Goal: Task Accomplishment & Management: Manage account settings

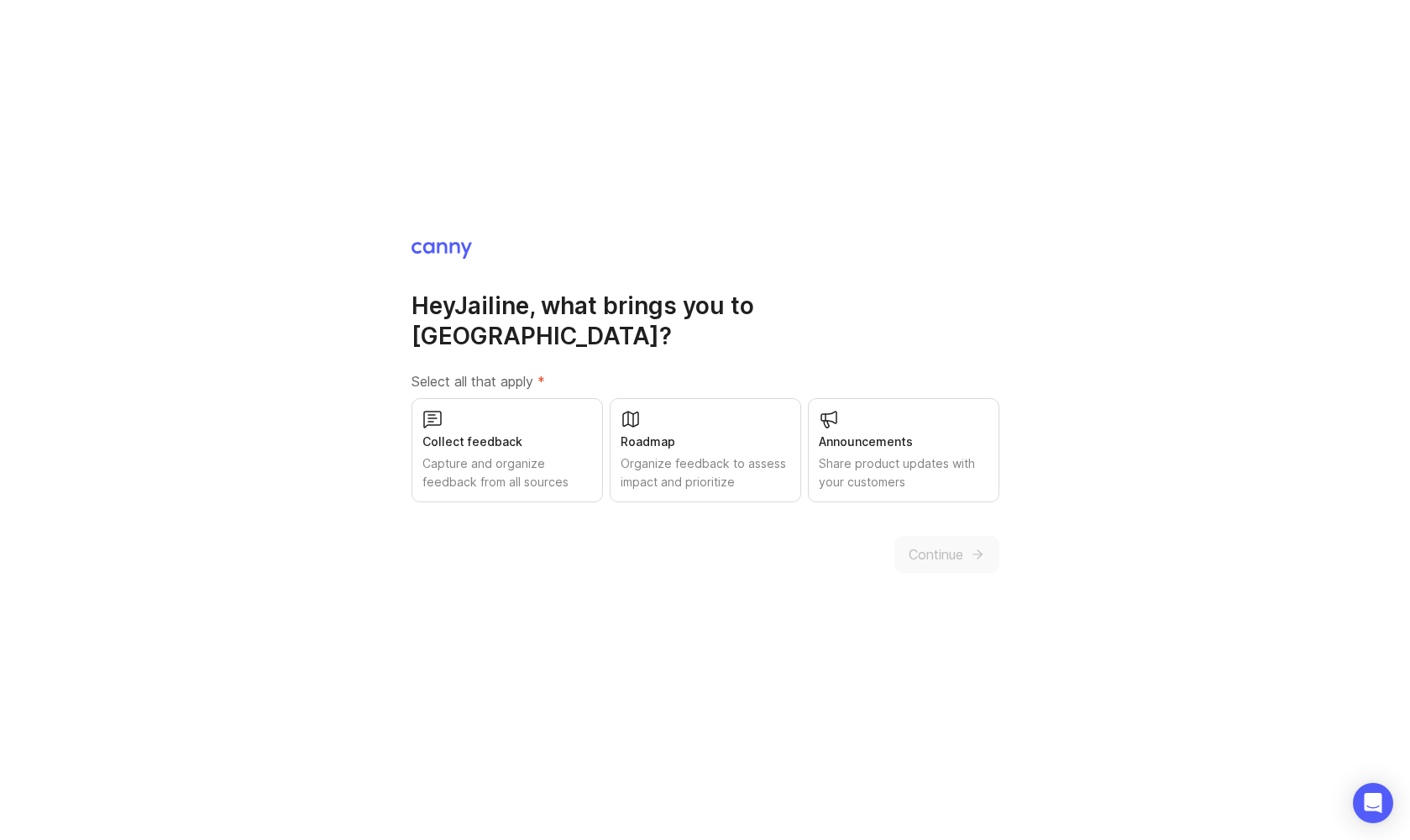
drag, startPoint x: 525, startPoint y: 439, endPoint x: 563, endPoint y: 433, distance: 38.5
click at [524, 438] on div "Collect feedback Capture and organize feedback from all sources" at bounding box center [508, 451] width 192 height 104
click at [689, 434] on div "Roadmap" at bounding box center [706, 442] width 169 height 19
click at [939, 485] on div "Announcements Share product updates with your customers" at bounding box center [904, 451] width 192 height 104
click at [945, 552] on button "Continue" at bounding box center [947, 554] width 105 height 37
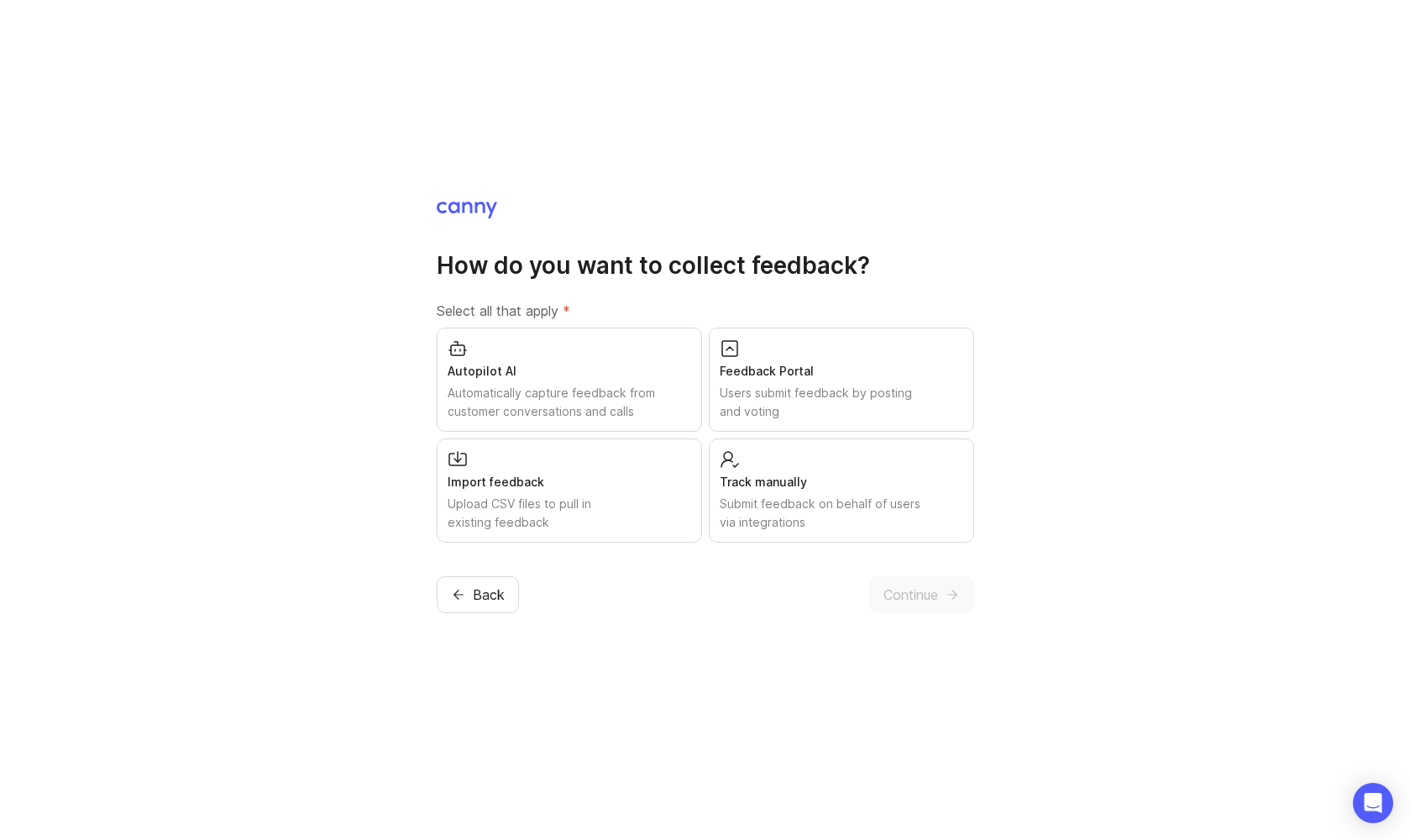
drag, startPoint x: 545, startPoint y: 381, endPoint x: 542, endPoint y: 439, distance: 58.1
click at [545, 381] on div "Autopilot AI Automatically capture feedback from customer conversations and cal…" at bounding box center [569, 380] width 265 height 104
drag, startPoint x: 644, startPoint y: 482, endPoint x: 788, endPoint y: 396, distance: 167.7
click at [670, 470] on div "Import feedback Upload CSV files to pull in existing feedback" at bounding box center [569, 491] width 265 height 104
click at [788, 396] on div "Users submit feedback by posting and voting" at bounding box center [842, 402] width 244 height 37
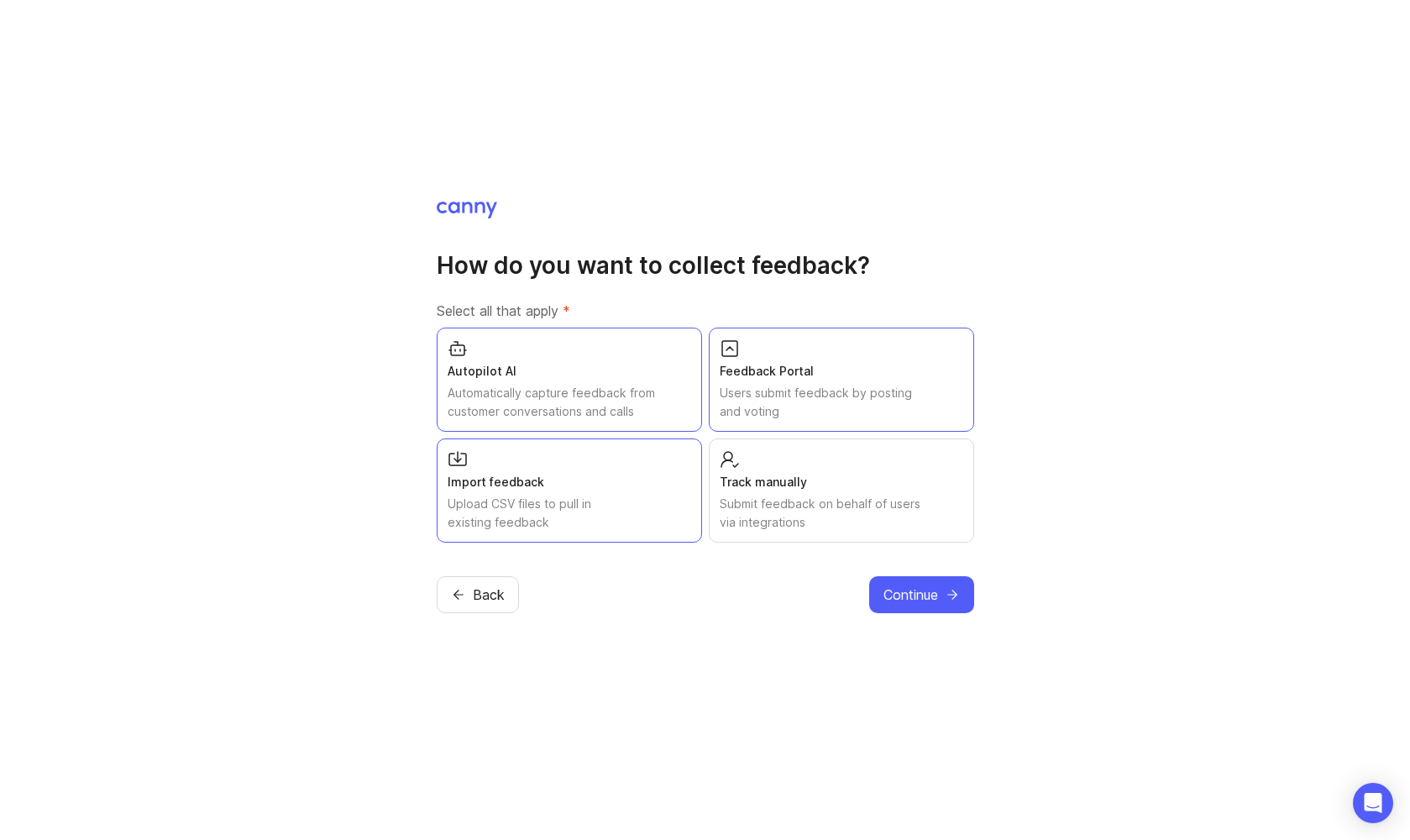
click at [777, 469] on div "Track manually Submit feedback on behalf of users via integrations" at bounding box center [841, 491] width 265 height 104
click at [929, 587] on span "Continue" at bounding box center [911, 595] width 55 height 20
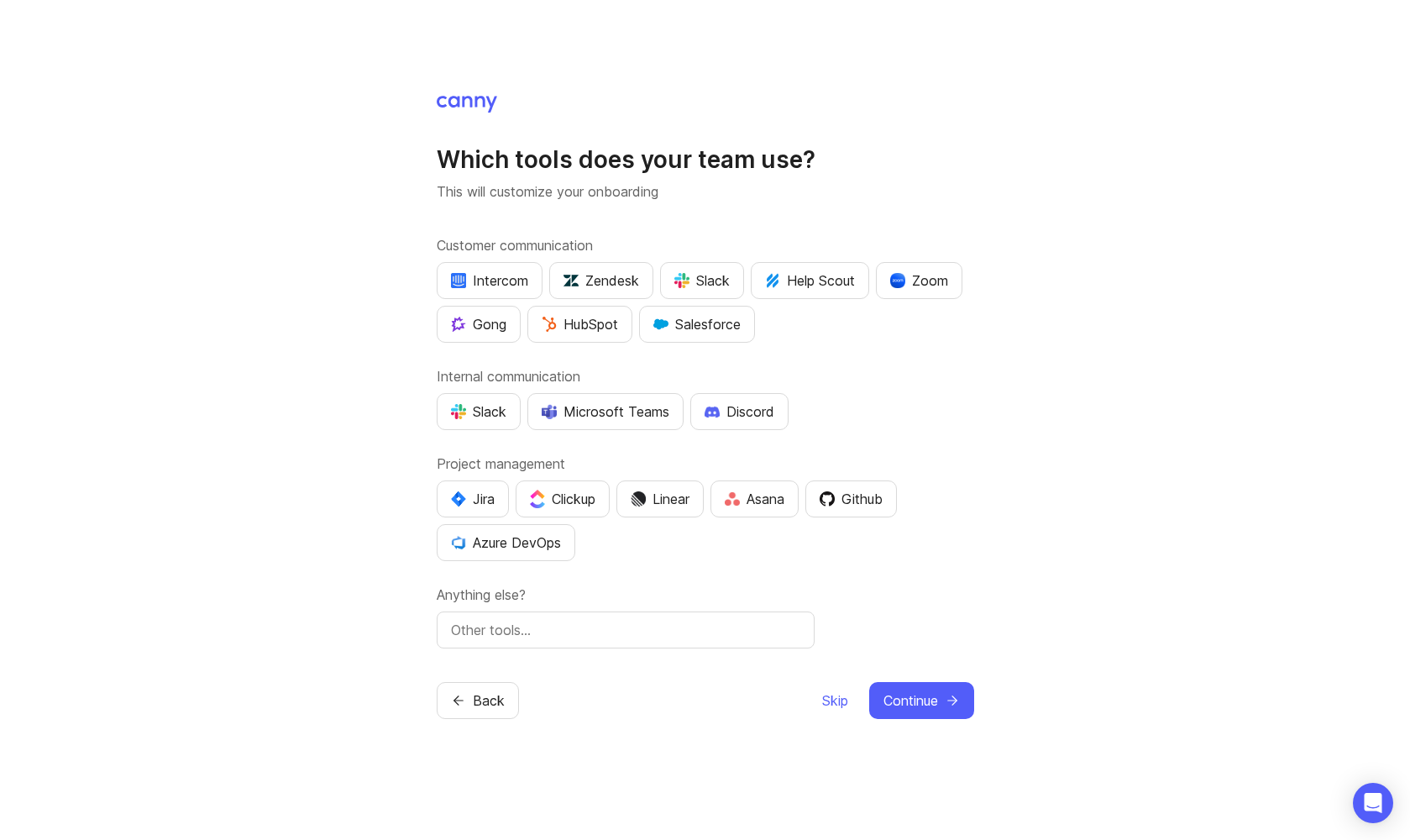
click at [705, 291] on button "Slack" at bounding box center [702, 280] width 84 height 37
click at [717, 335] on button "Salesforce" at bounding box center [697, 324] width 115 height 37
click at [925, 301] on div "Intercom Zendesk Slack Help Scout Zoom Gong HubSpot Salesforce" at bounding box center [705, 302] width 537 height 81
click at [931, 289] on div "Zoom" at bounding box center [919, 280] width 58 height 20
click at [656, 417] on div "Microsoft Teams" at bounding box center [605, 412] width 128 height 20
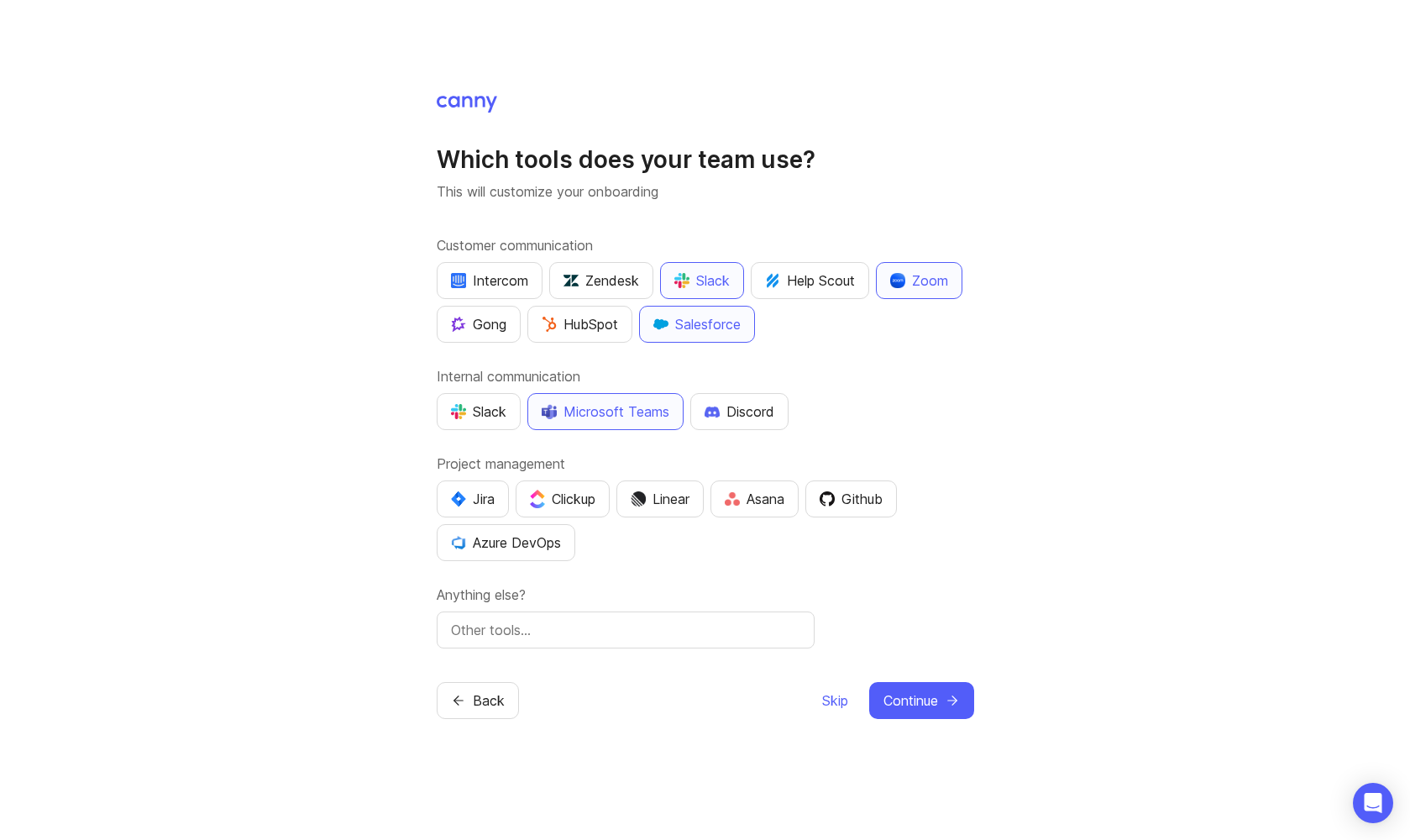
click at [522, 396] on div "Slack Microsoft Teams Discord" at bounding box center [705, 412] width 537 height 37
click at [510, 402] on button "Slack" at bounding box center [479, 412] width 84 height 37
click at [591, 410] on div "Microsoft Teams" at bounding box center [605, 412] width 128 height 20
click at [483, 496] on div "Jira" at bounding box center [472, 499] width 44 height 20
click at [925, 698] on span "Continue" at bounding box center [911, 700] width 55 height 20
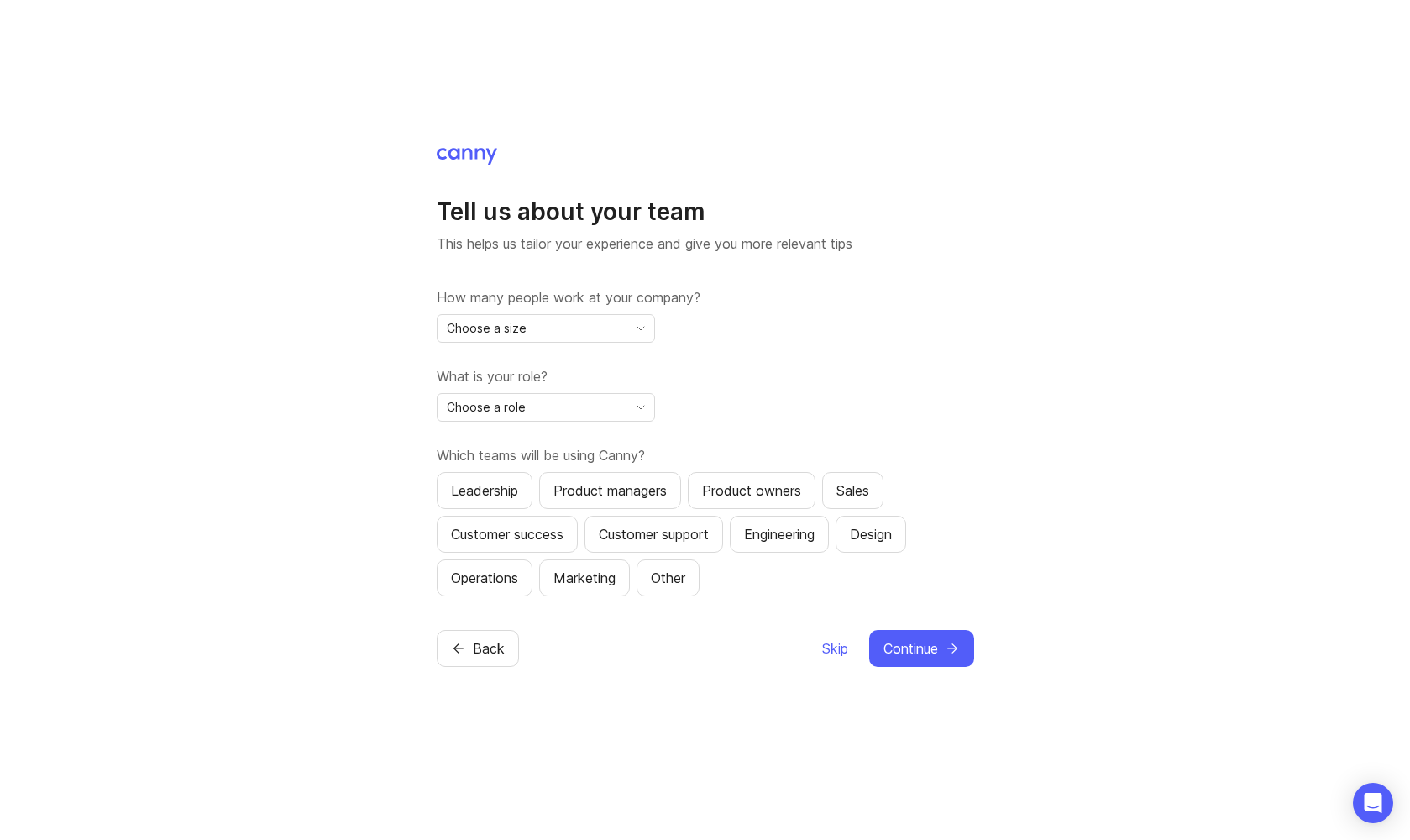
click at [526, 330] on div "Choose a size" at bounding box center [533, 328] width 190 height 27
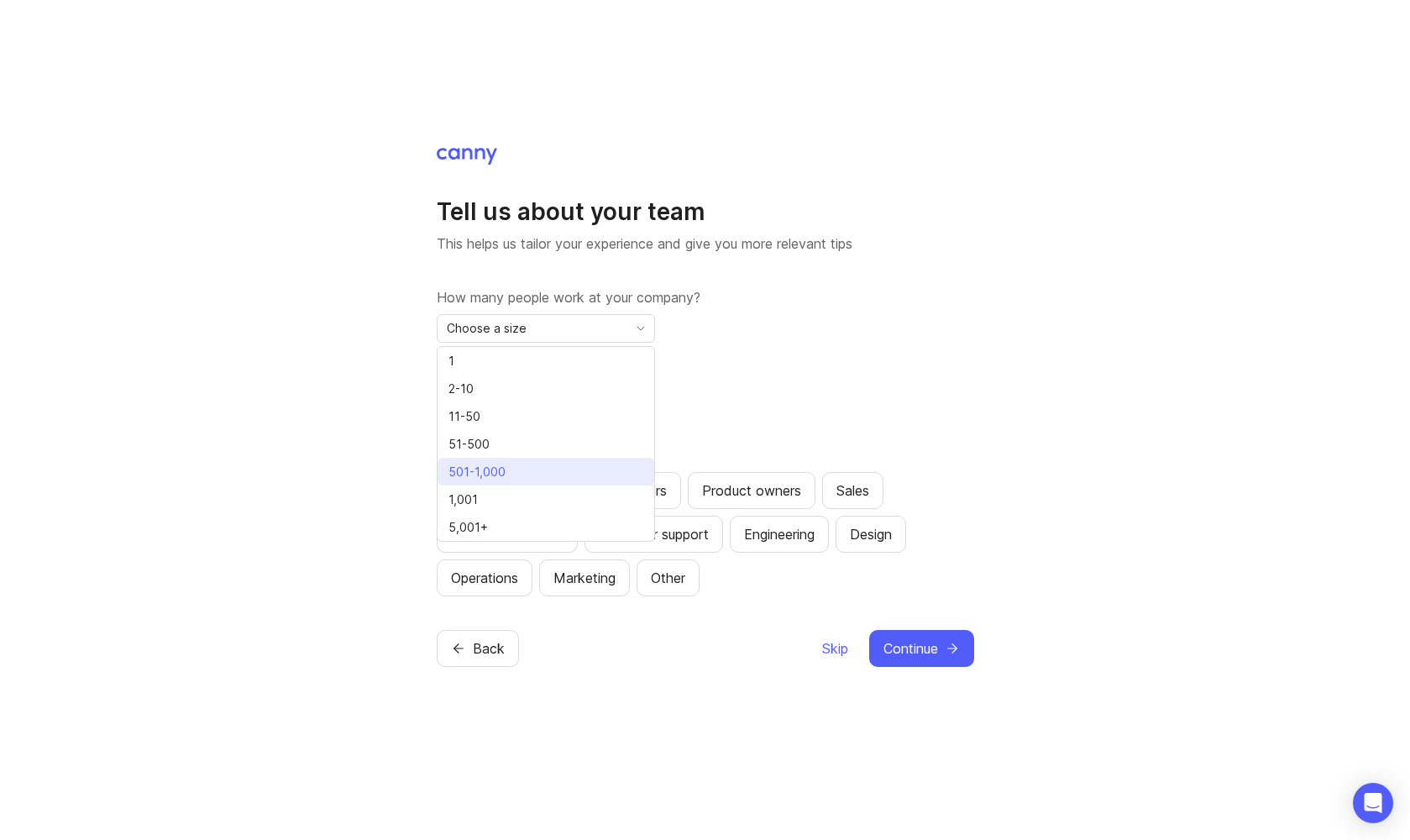
click at [508, 476] on span "501-1,000" at bounding box center [481, 472] width 64 height 19
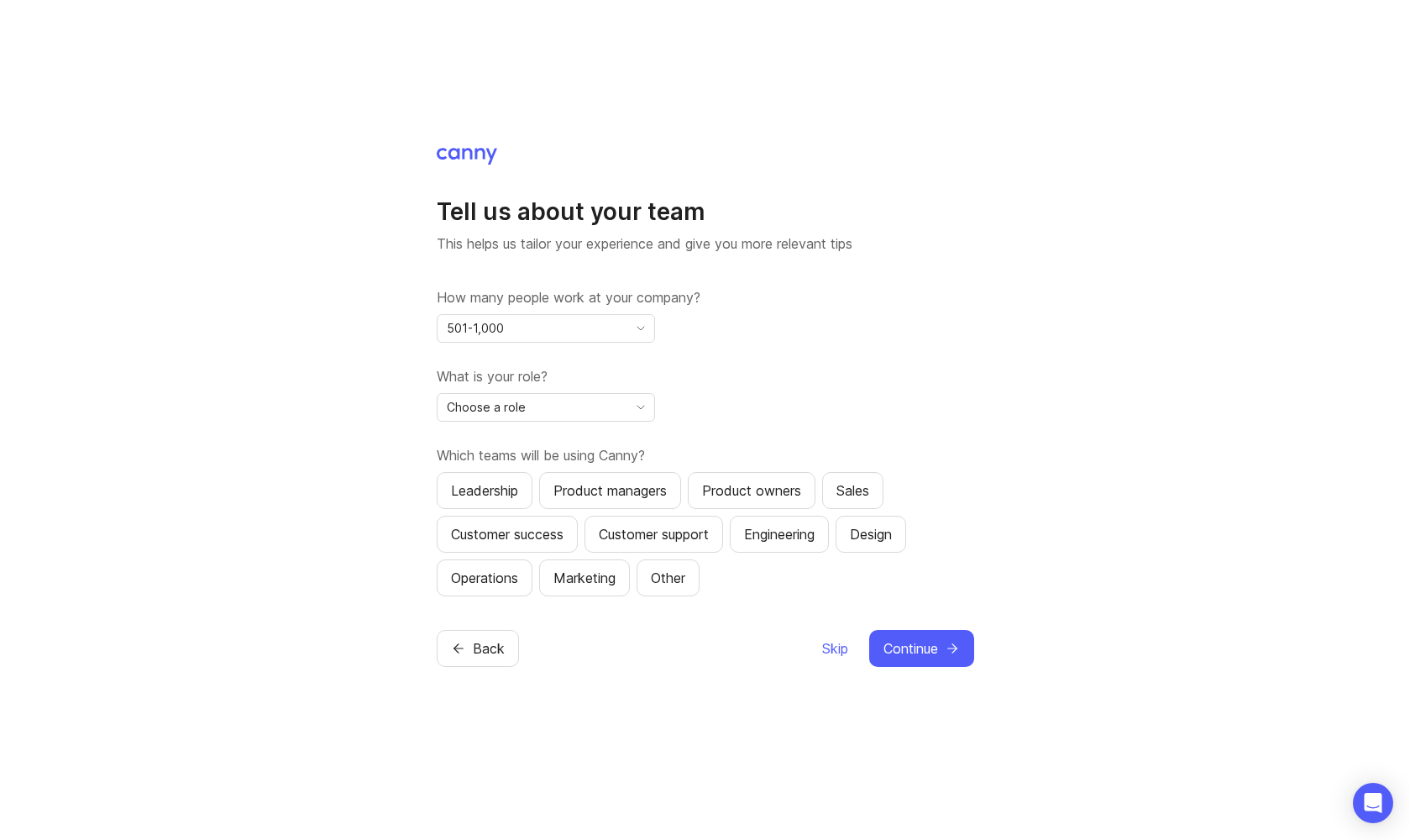
click at [534, 407] on div "Choose a role" at bounding box center [533, 407] width 190 height 27
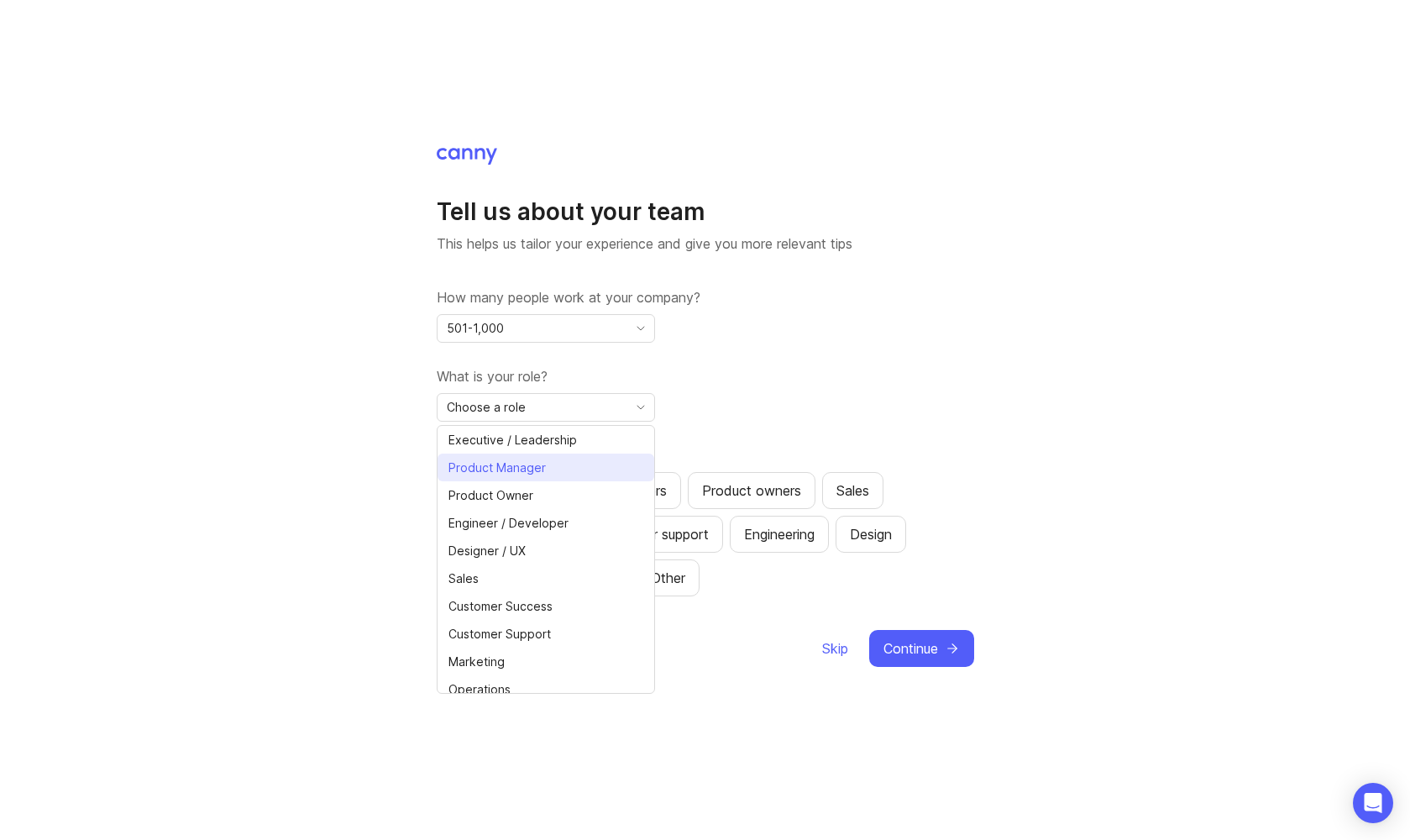
click at [547, 472] on span "Product Manager" at bounding box center [501, 468] width 104 height 19
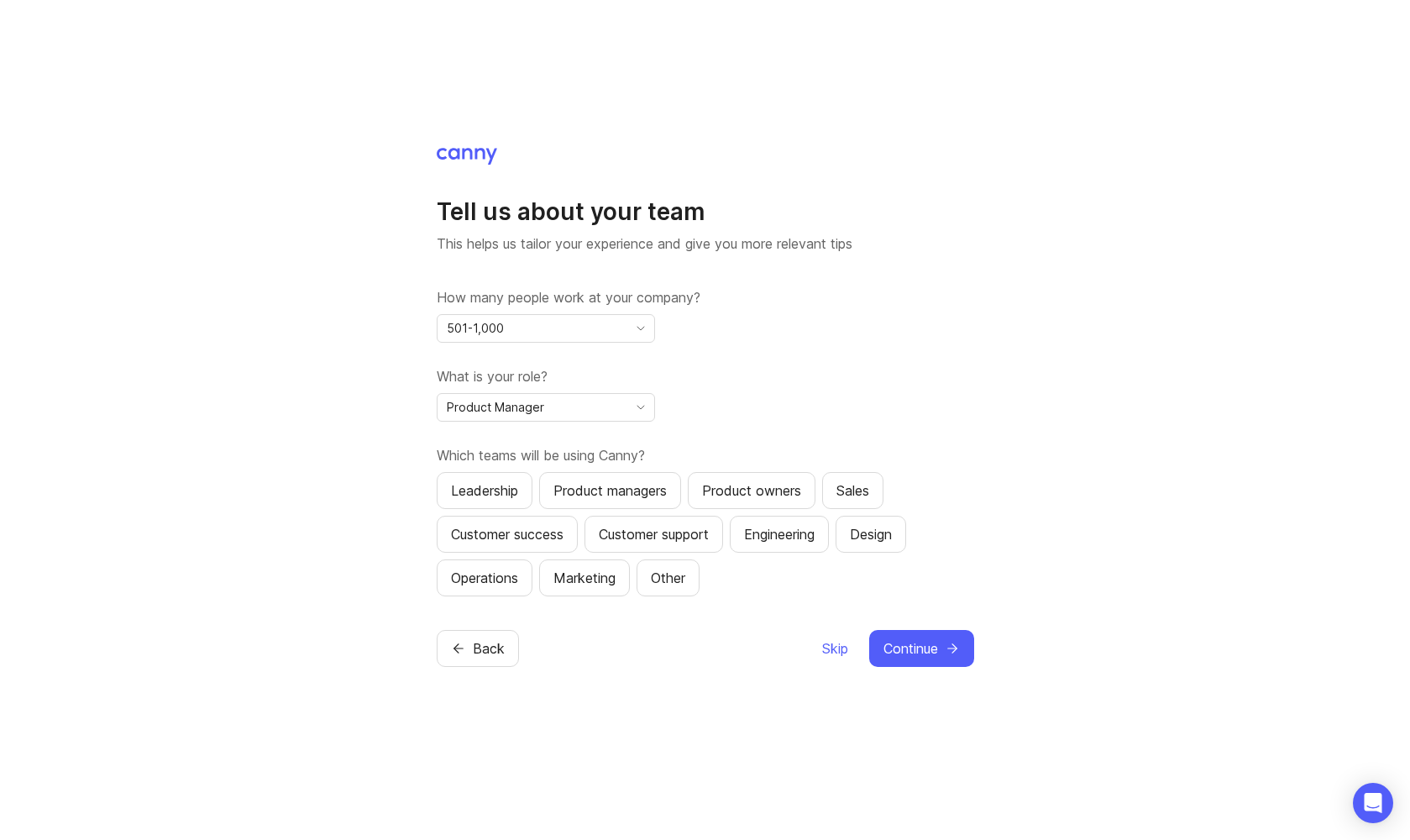
click at [836, 639] on span "Skip" at bounding box center [835, 649] width 26 height 20
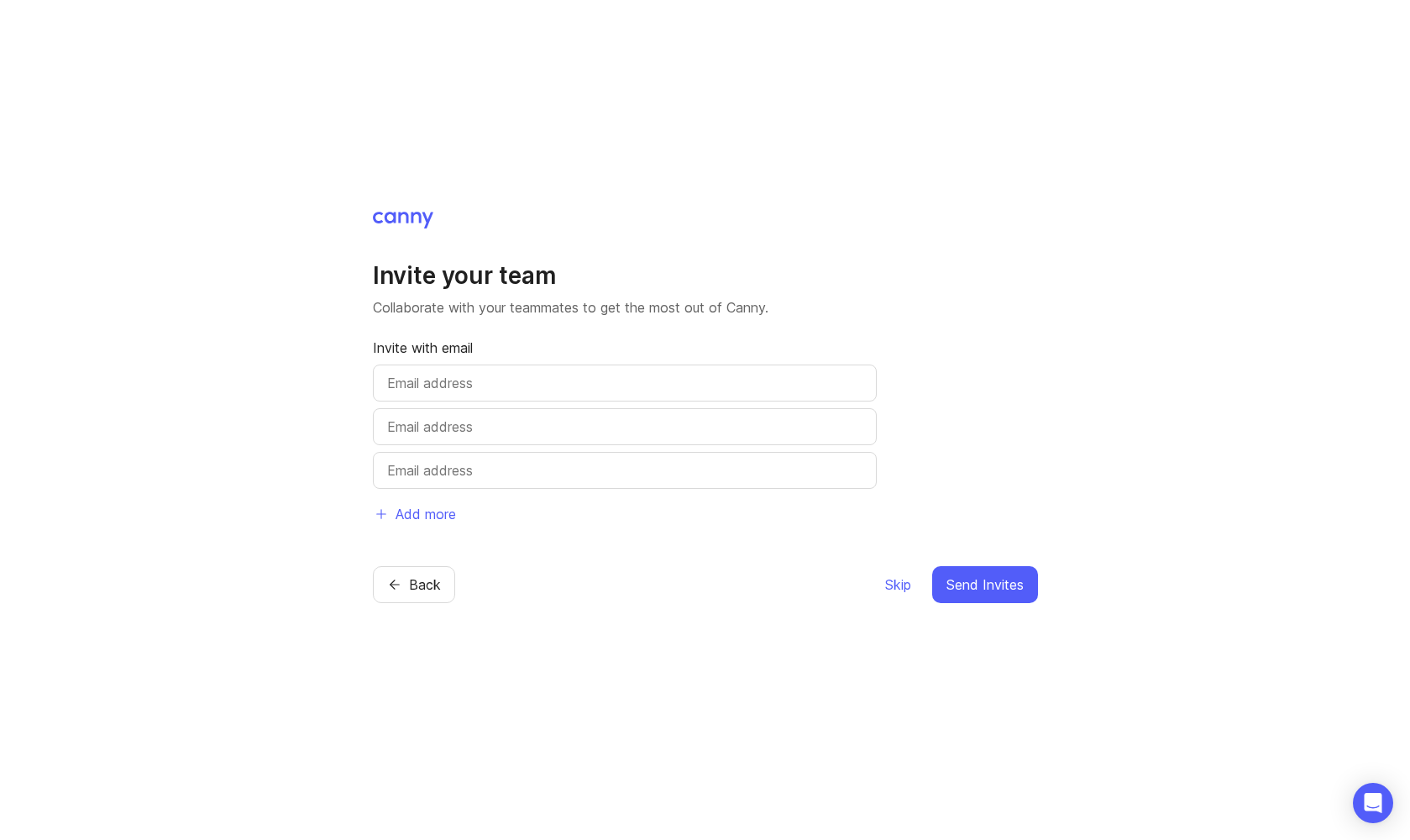
click at [889, 588] on span "Skip" at bounding box center [899, 585] width 26 height 20
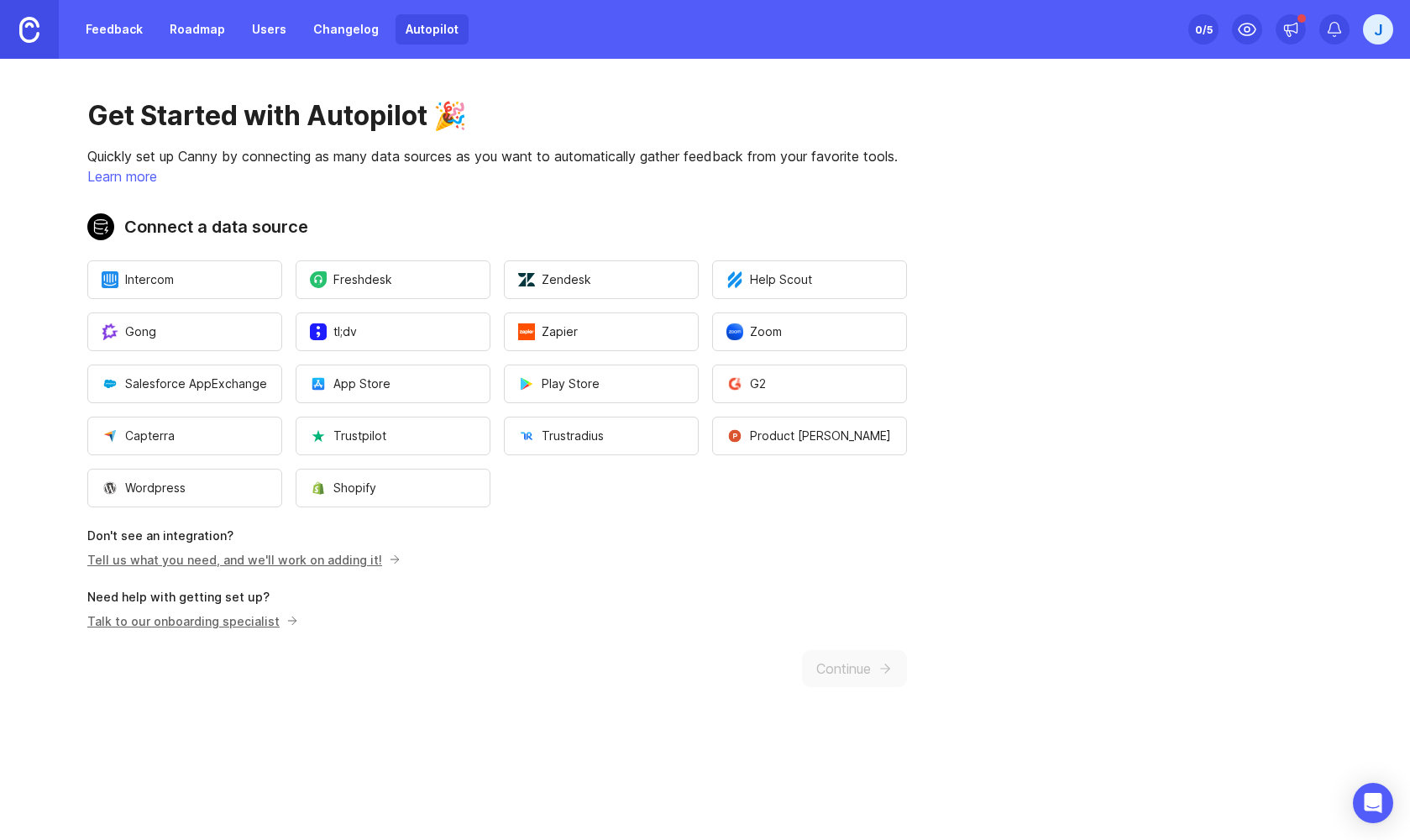
click at [187, 34] on link "Roadmap" at bounding box center [197, 29] width 75 height 30
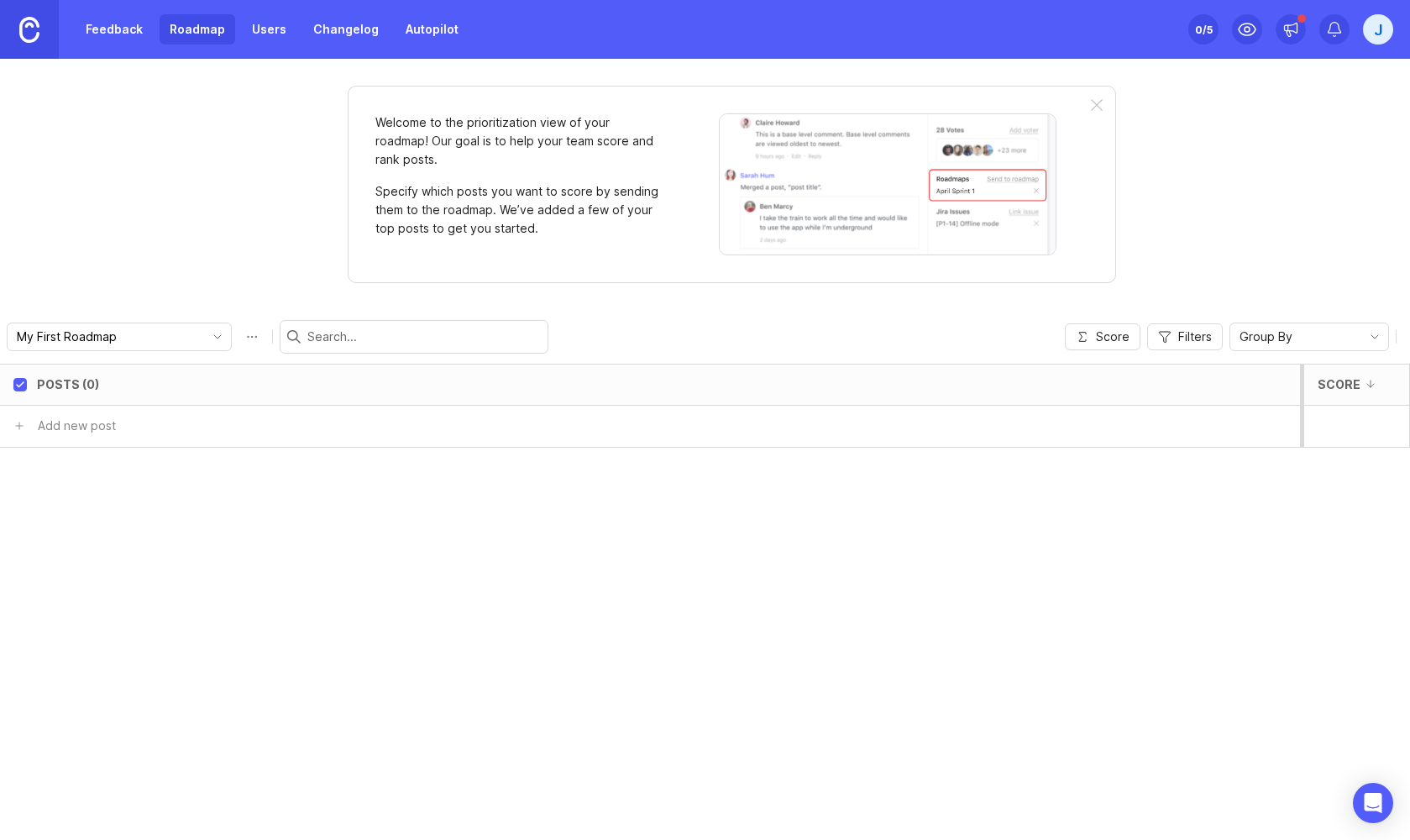
click at [255, 24] on link "Users" at bounding box center [269, 29] width 55 height 30
